Goal: Navigation & Orientation: Find specific page/section

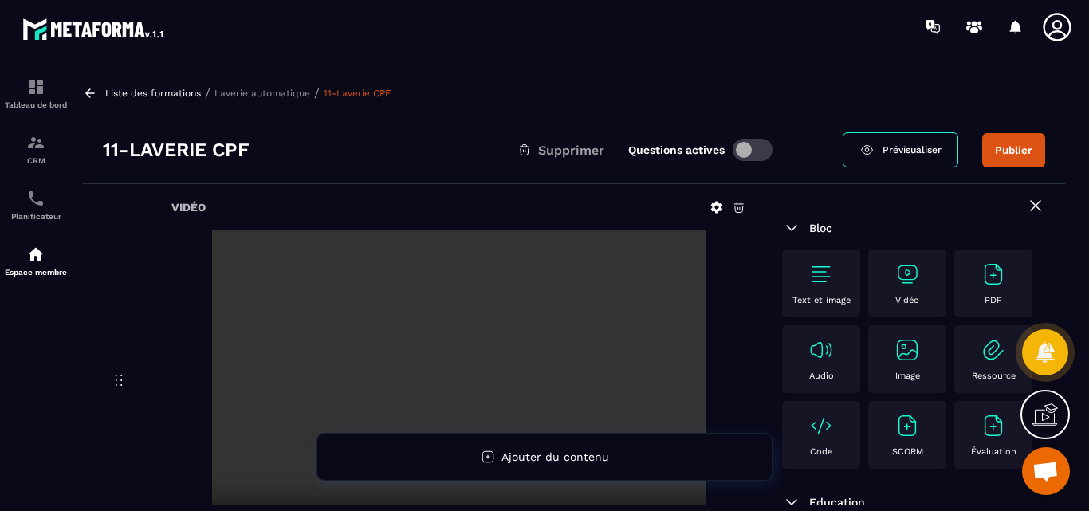
click at [1011, 148] on button "Publier" at bounding box center [1013, 150] width 63 height 34
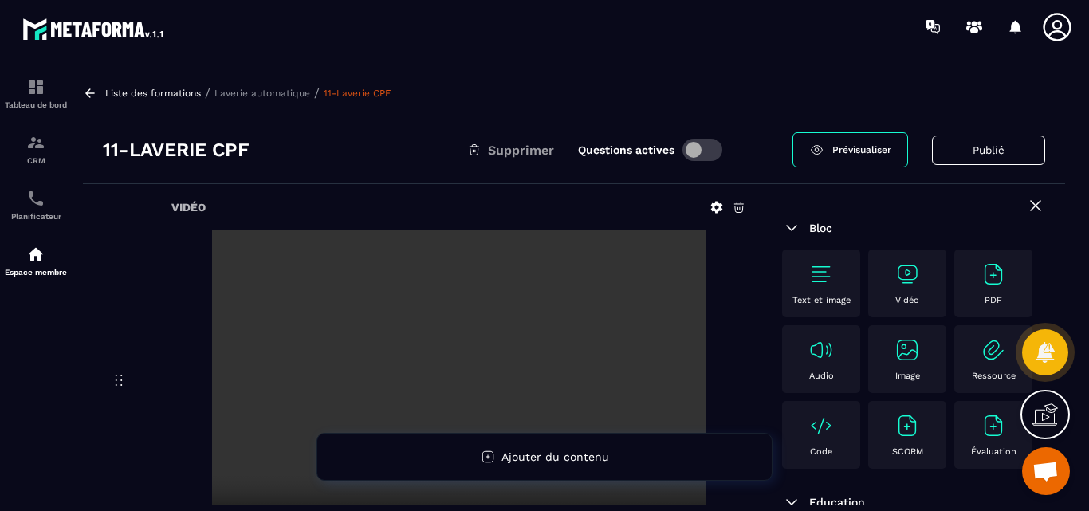
click at [247, 95] on p "Laverie automatique" at bounding box center [263, 93] width 96 height 11
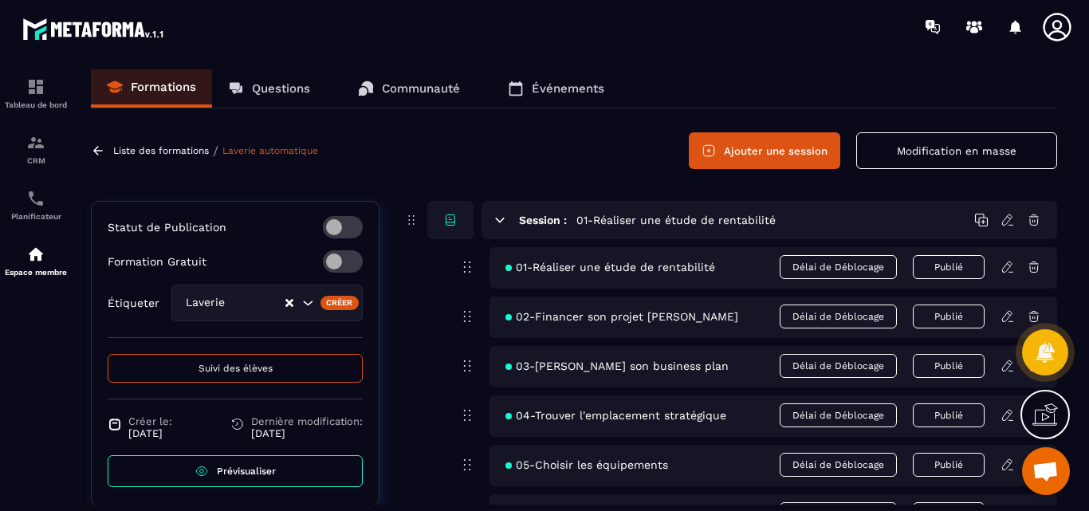
click at [156, 81] on p "Formations" at bounding box center [163, 87] width 65 height 14
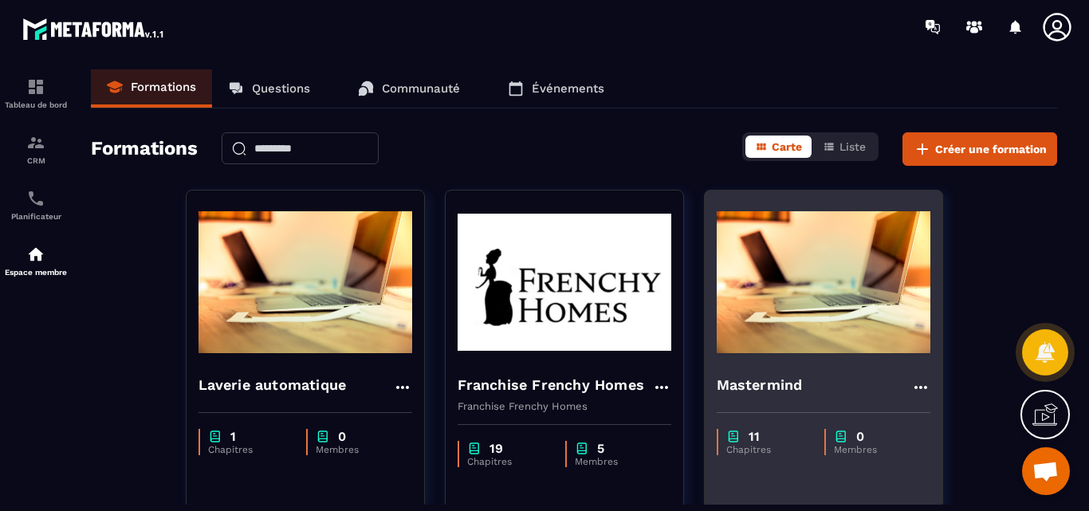
click at [826, 289] on img at bounding box center [824, 282] width 214 height 159
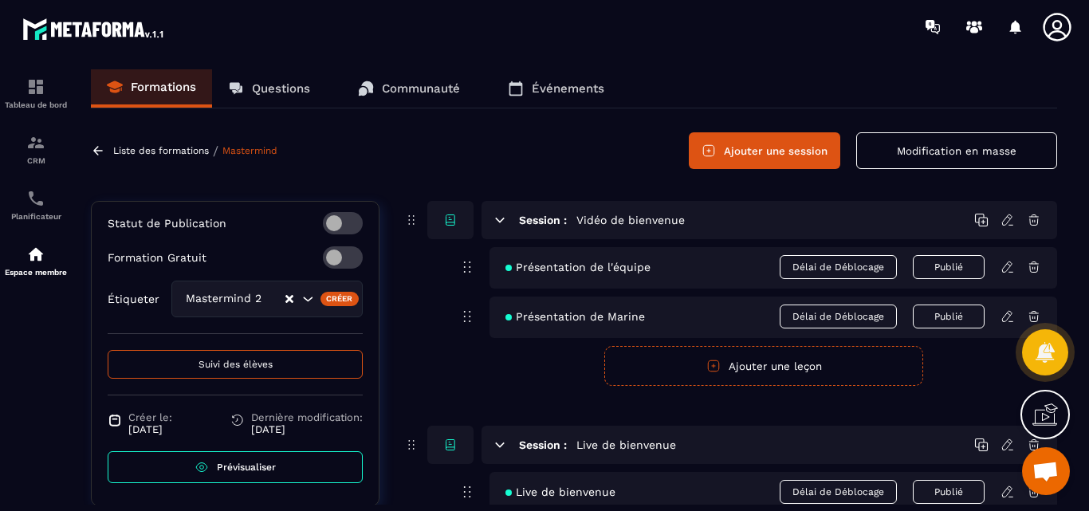
scroll to position [325, 0]
click at [226, 358] on span "Suivi des élèves" at bounding box center [236, 362] width 74 height 11
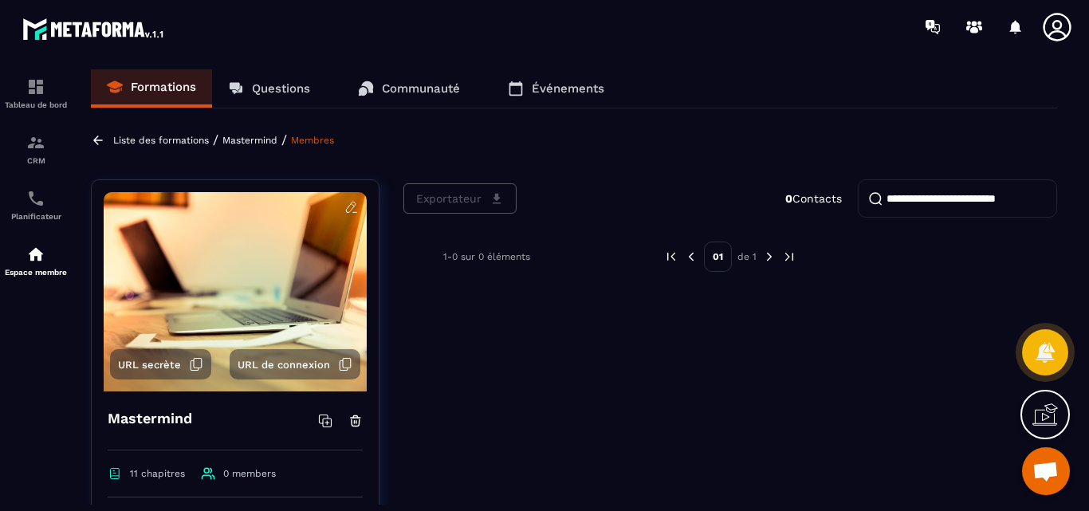
click at [140, 142] on p "Liste des formations" at bounding box center [161, 140] width 96 height 11
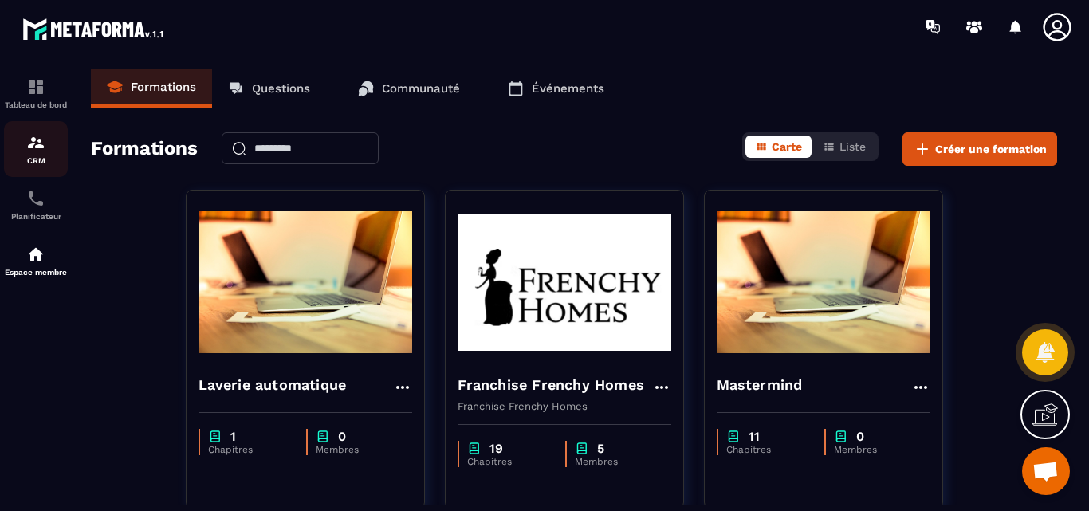
click at [37, 143] on img at bounding box center [35, 142] width 19 height 19
click at [35, 145] on img at bounding box center [35, 142] width 19 height 19
click at [34, 203] on img at bounding box center [35, 198] width 19 height 19
click at [37, 152] on img at bounding box center [35, 142] width 19 height 19
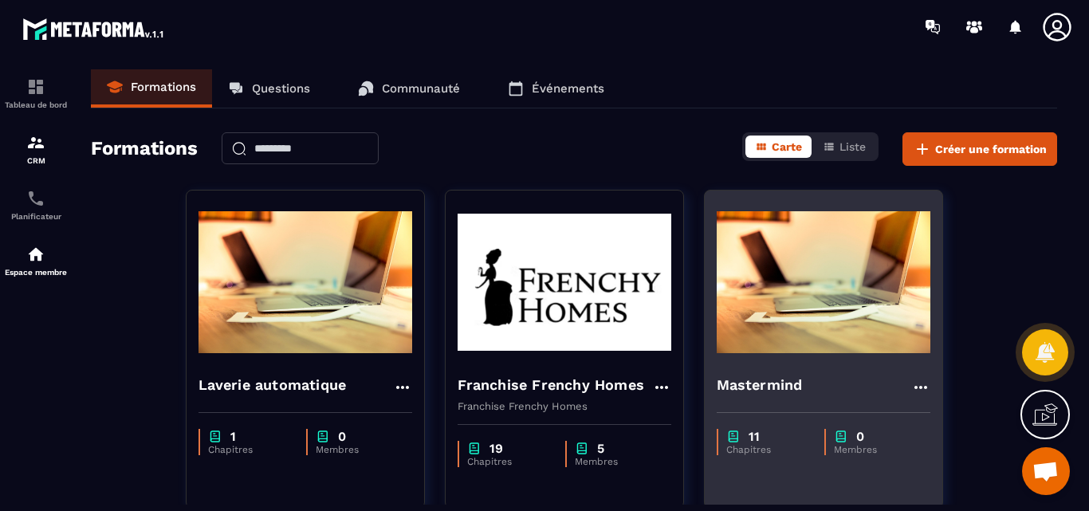
click at [821, 317] on img at bounding box center [824, 282] width 214 height 159
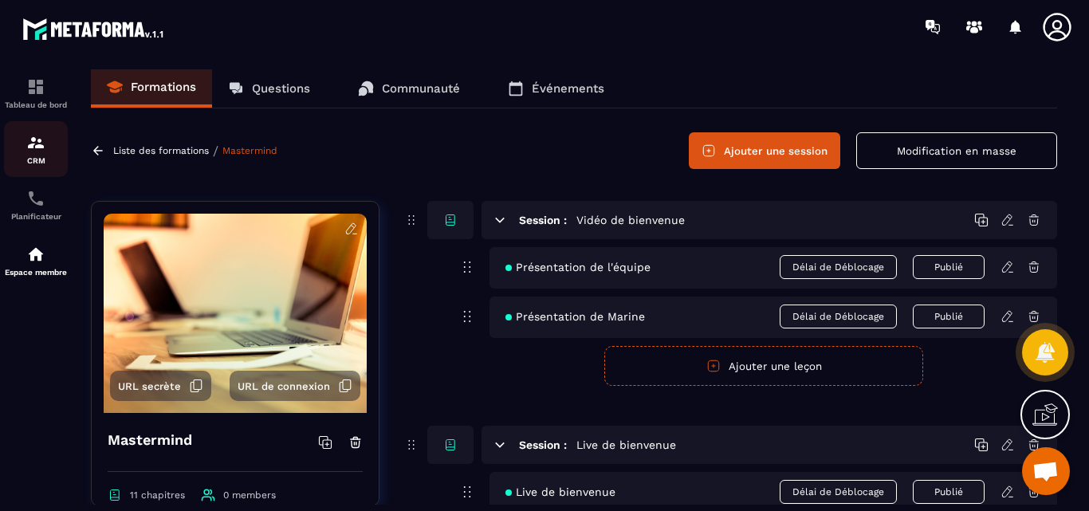
click at [35, 148] on img at bounding box center [35, 142] width 19 height 19
click at [34, 143] on img at bounding box center [35, 142] width 19 height 19
click at [975, 25] on circle at bounding box center [975, 24] width 6 height 6
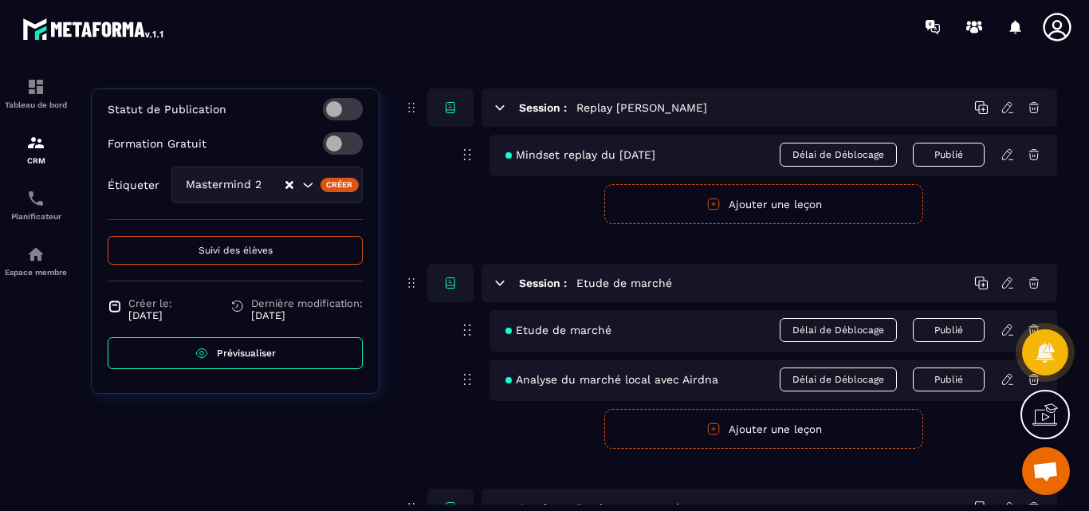
scroll to position [1276, 0]
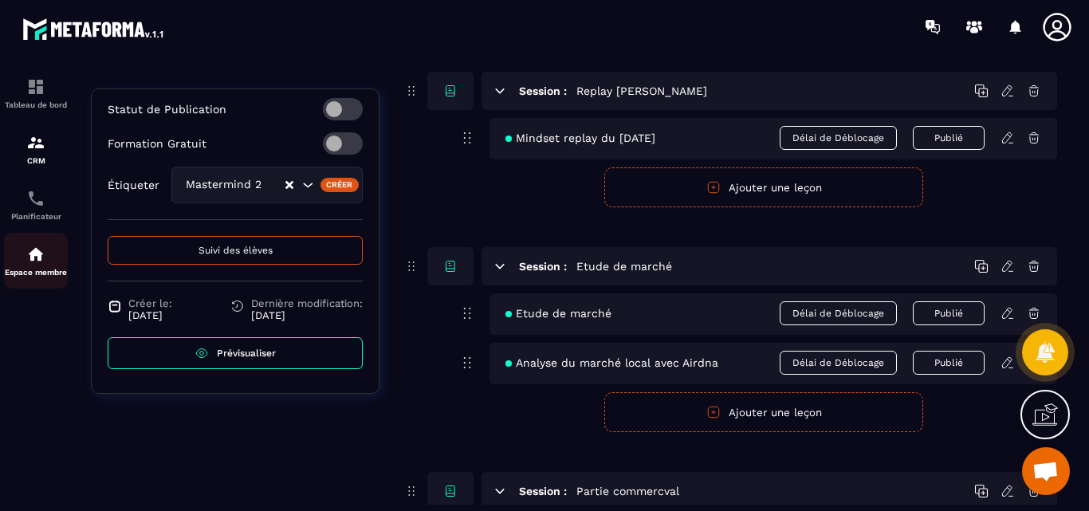
click at [37, 255] on img at bounding box center [35, 254] width 19 height 19
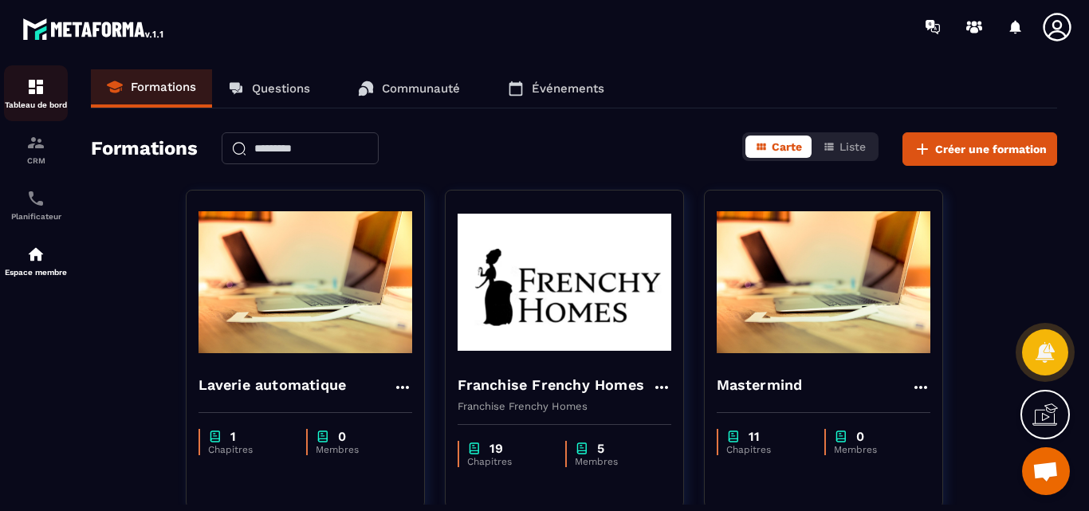
click at [33, 85] on img at bounding box center [35, 86] width 19 height 19
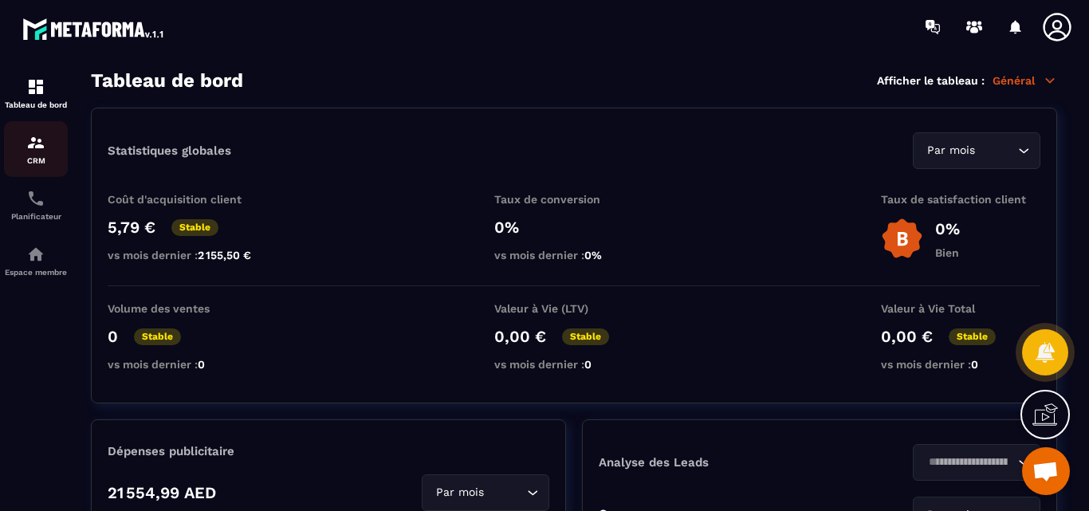
click at [36, 138] on img at bounding box center [35, 142] width 19 height 19
click at [33, 141] on img at bounding box center [35, 142] width 19 height 19
click at [34, 140] on img at bounding box center [35, 142] width 19 height 19
click at [41, 145] on img at bounding box center [35, 142] width 19 height 19
click at [36, 254] on img at bounding box center [35, 254] width 19 height 19
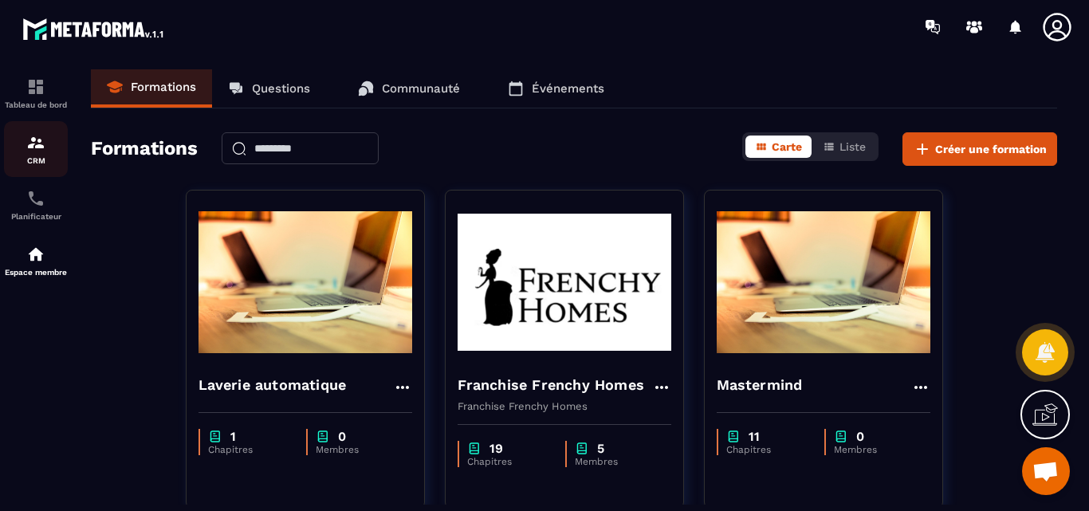
click at [41, 145] on img at bounding box center [35, 142] width 19 height 19
click at [33, 144] on img at bounding box center [35, 142] width 19 height 19
